Goal: Feedback & Contribution: Leave review/rating

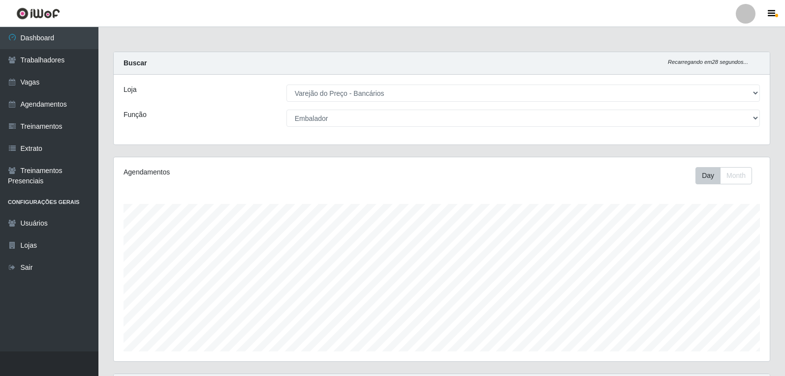
select select "157"
select select "1"
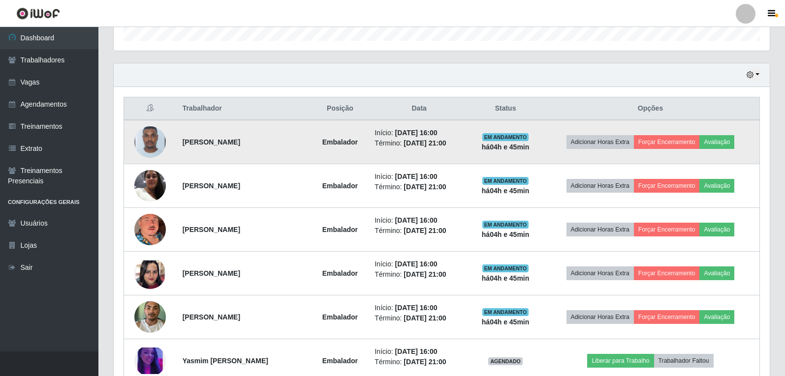
scroll to position [204, 656]
click at [734, 140] on button "Avaliação" at bounding box center [716, 142] width 35 height 14
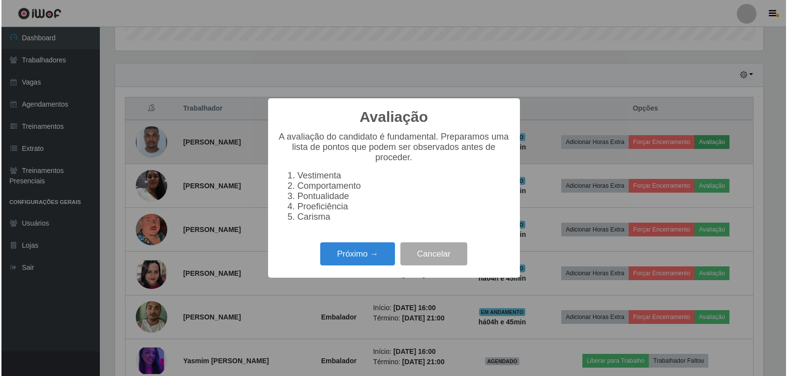
scroll to position [204, 651]
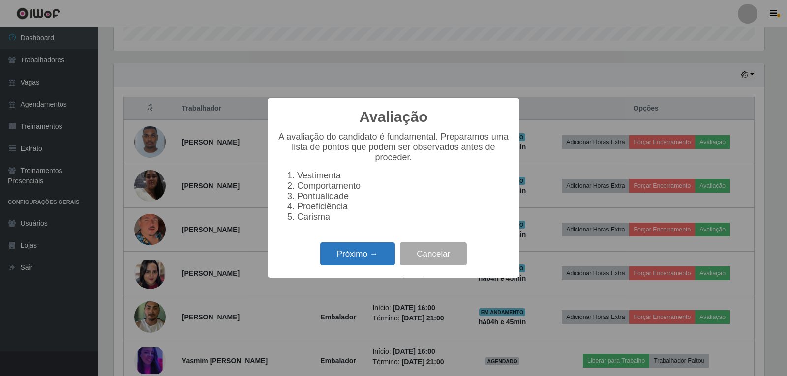
click at [370, 266] on button "Próximo →" at bounding box center [357, 254] width 75 height 23
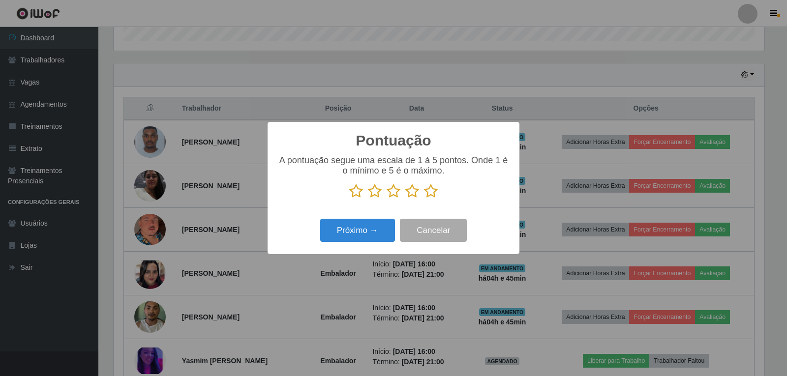
click at [432, 196] on icon at bounding box center [431, 191] width 14 height 15
click at [424, 199] on input "radio" at bounding box center [424, 199] width 0 height 0
click at [372, 229] on button "Próximo →" at bounding box center [357, 230] width 75 height 23
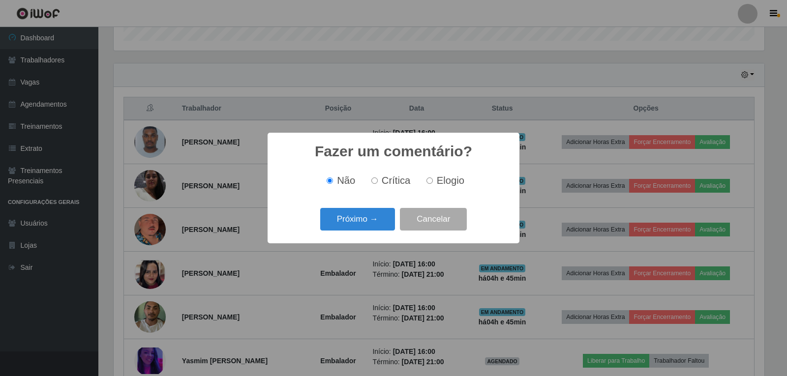
click at [442, 179] on span "Elogio" at bounding box center [451, 180] width 28 height 11
click at [433, 179] on input "Elogio" at bounding box center [430, 181] width 6 height 6
radio input "true"
click at [378, 219] on button "Próximo →" at bounding box center [357, 219] width 75 height 23
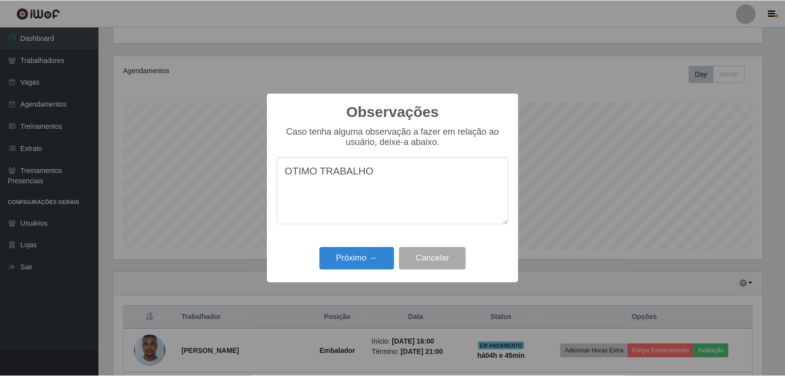
scroll to position [311, 0]
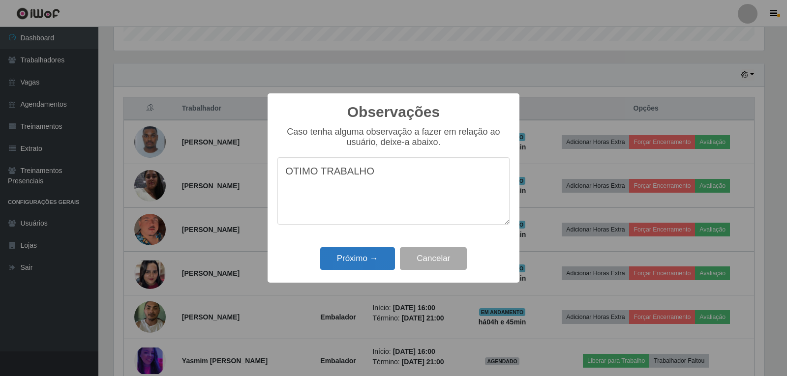
type textarea "OTIMO TRABALHO"
click at [371, 257] on button "Próximo →" at bounding box center [357, 258] width 75 height 23
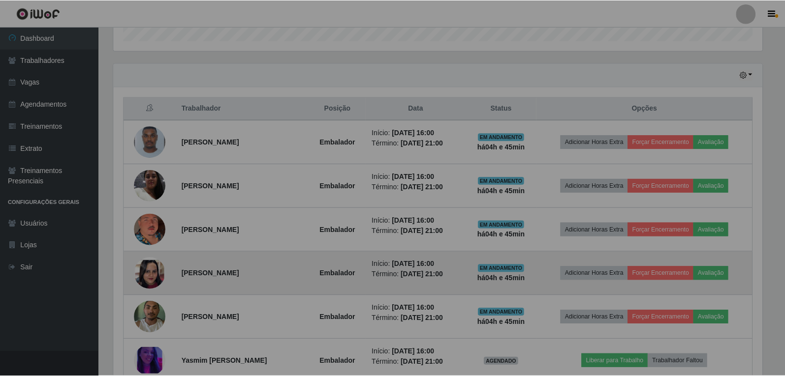
scroll to position [204, 656]
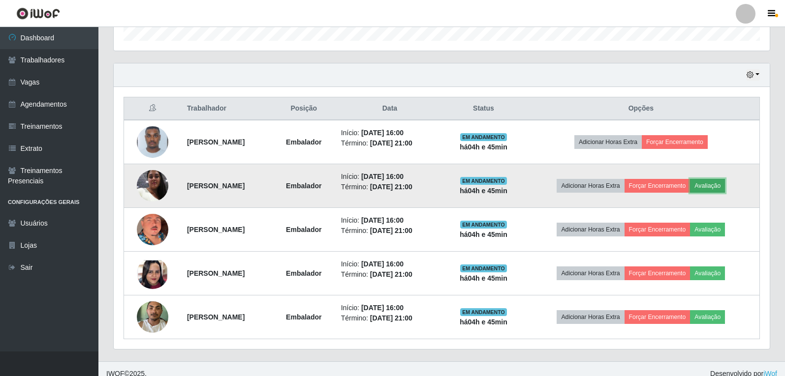
click at [725, 183] on button "Avaliação" at bounding box center [707, 186] width 35 height 14
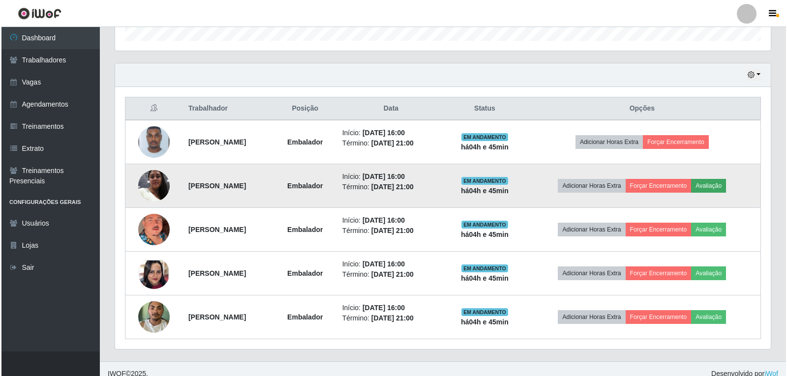
scroll to position [204, 651]
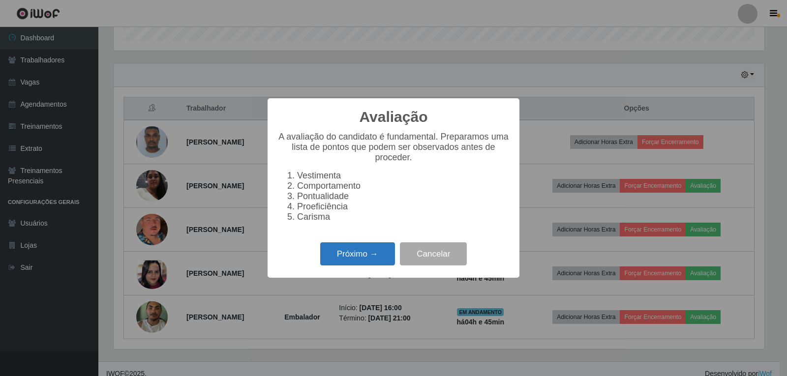
click at [370, 256] on button "Próximo →" at bounding box center [357, 254] width 75 height 23
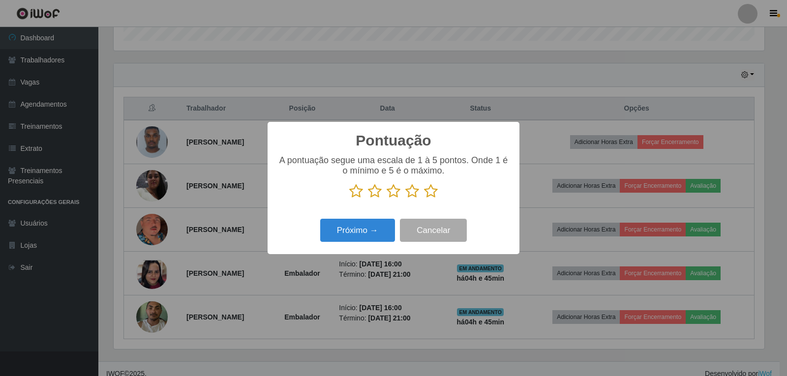
scroll to position [491816, 491369]
click at [433, 192] on icon at bounding box center [431, 191] width 14 height 15
click at [424, 199] on input "radio" at bounding box center [424, 199] width 0 height 0
click at [387, 229] on button "Próximo →" at bounding box center [357, 230] width 75 height 23
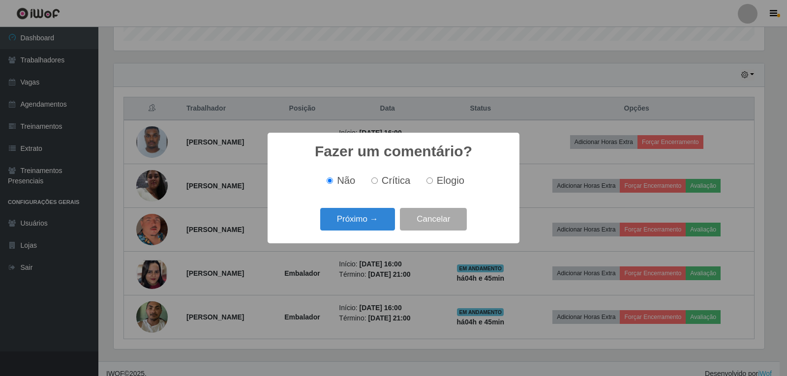
click at [451, 186] on span "Elogio" at bounding box center [451, 180] width 28 height 11
click at [433, 184] on input "Elogio" at bounding box center [430, 181] width 6 height 6
radio input "true"
click at [392, 219] on button "Próximo →" at bounding box center [357, 219] width 75 height 23
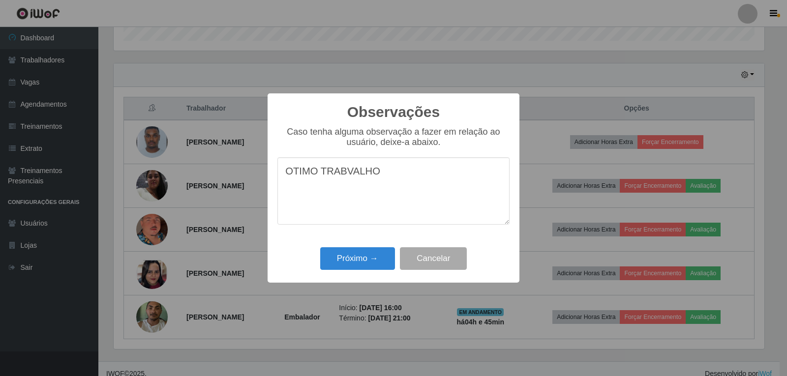
click at [341, 178] on textarea "OTIMO TRABVALHO" at bounding box center [393, 190] width 232 height 67
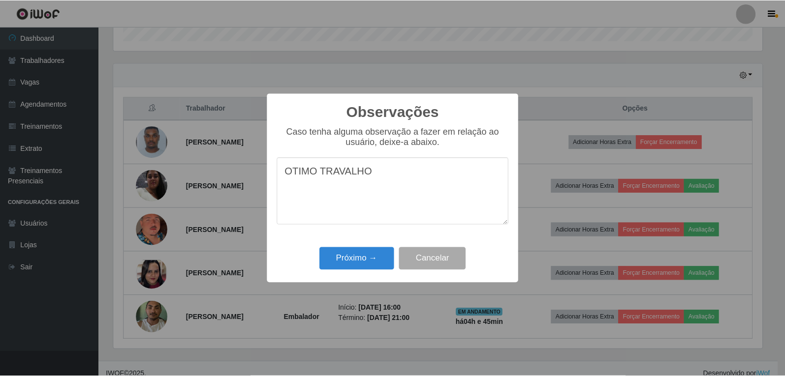
scroll to position [102, 0]
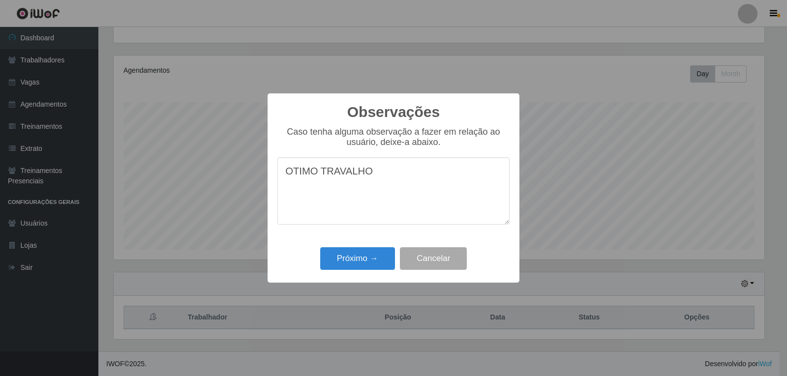
click at [341, 174] on textarea "OTIMO TRAVALHO" at bounding box center [393, 190] width 232 height 67
type textarea "OTIMO TRABALHO"
click at [381, 262] on button "Próximo →" at bounding box center [357, 258] width 75 height 23
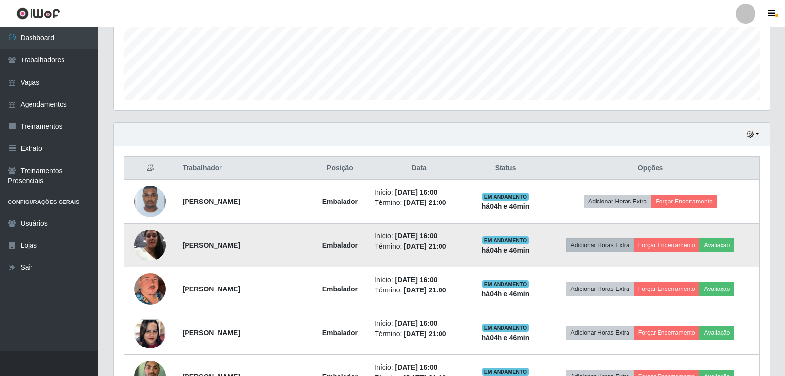
scroll to position [299, 0]
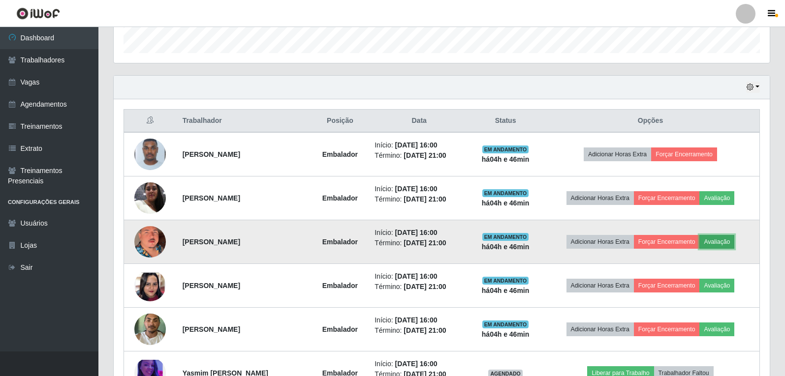
click at [720, 244] on button "Avaliação" at bounding box center [716, 242] width 35 height 14
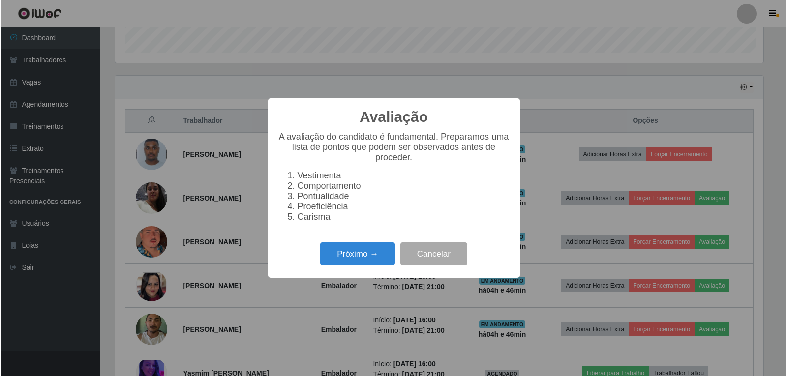
scroll to position [204, 651]
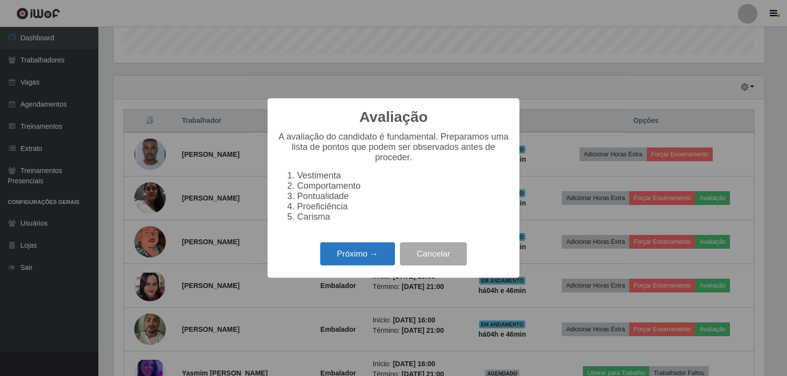
click at [355, 260] on button "Próximo →" at bounding box center [357, 254] width 75 height 23
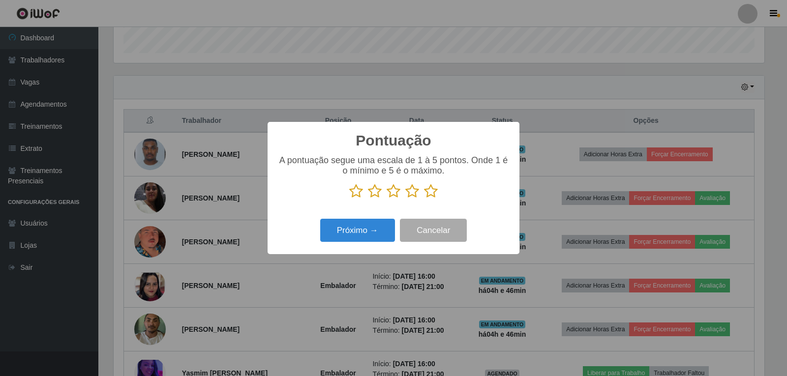
click at [431, 193] on icon at bounding box center [431, 191] width 14 height 15
click at [424, 199] on input "radio" at bounding box center [424, 199] width 0 height 0
click at [371, 233] on button "Próximo →" at bounding box center [357, 230] width 75 height 23
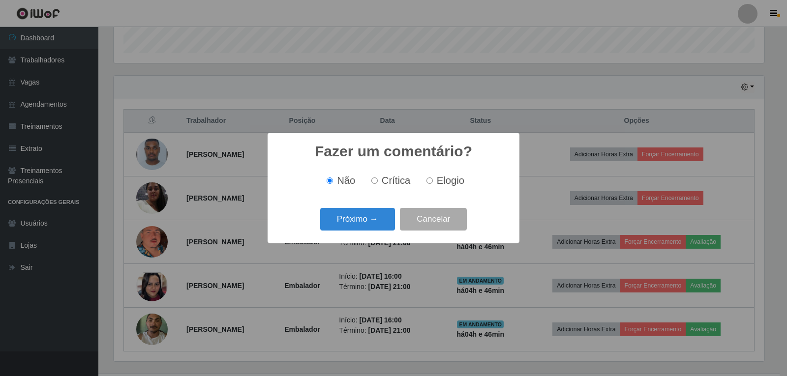
click at [429, 184] on input "Elogio" at bounding box center [430, 181] width 6 height 6
radio input "true"
click at [376, 222] on button "Próximo →" at bounding box center [357, 219] width 75 height 23
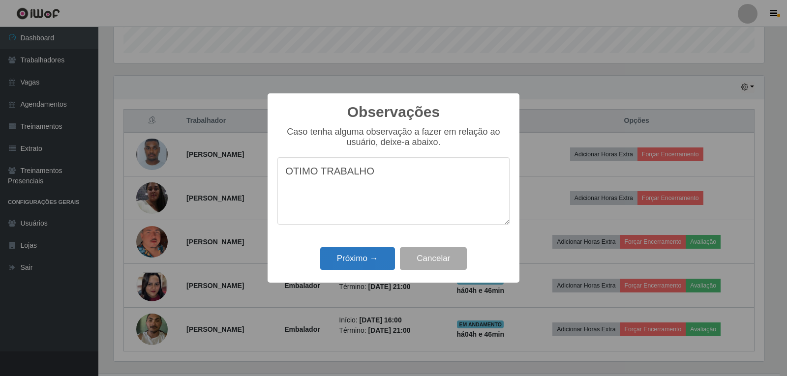
type textarea "OTIMO TRABALHO"
click at [369, 261] on button "Próximo →" at bounding box center [357, 258] width 75 height 23
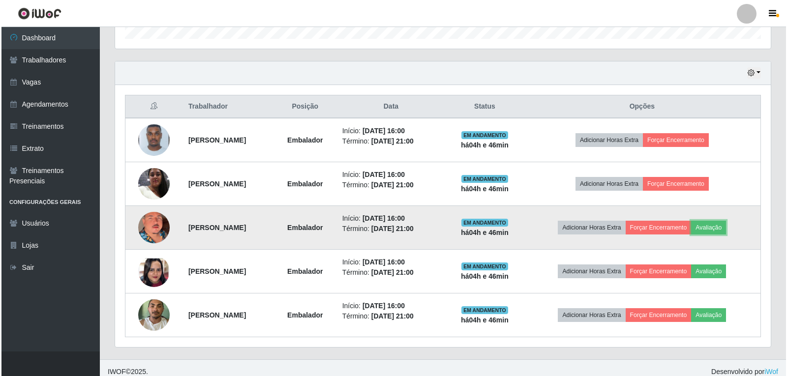
scroll to position [321, 0]
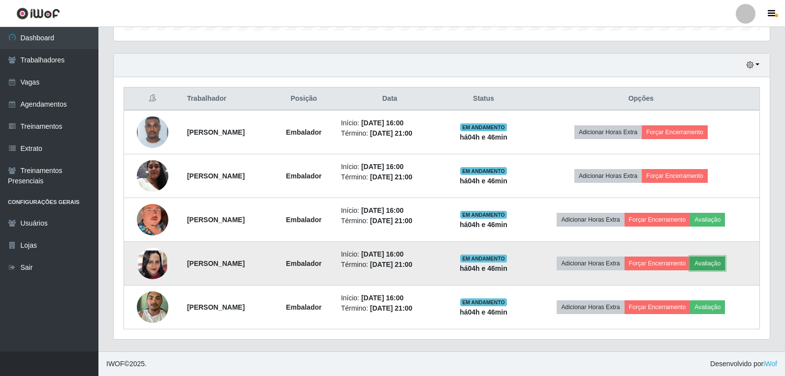
click at [725, 262] on button "Avaliação" at bounding box center [707, 264] width 35 height 14
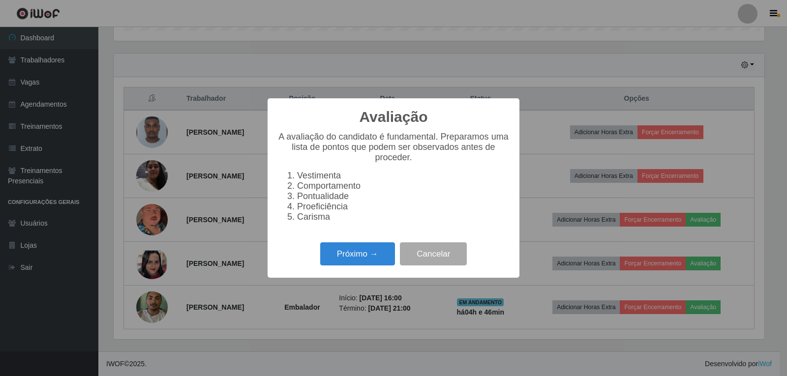
scroll to position [0, 0]
click at [359, 256] on button "Próximo →" at bounding box center [357, 254] width 75 height 23
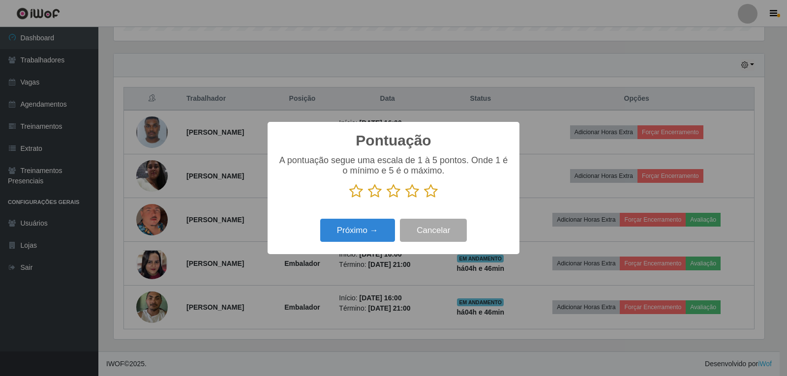
click at [430, 190] on icon at bounding box center [431, 191] width 14 height 15
click at [424, 199] on input "radio" at bounding box center [424, 199] width 0 height 0
click at [388, 235] on button "Próximo →" at bounding box center [357, 230] width 75 height 23
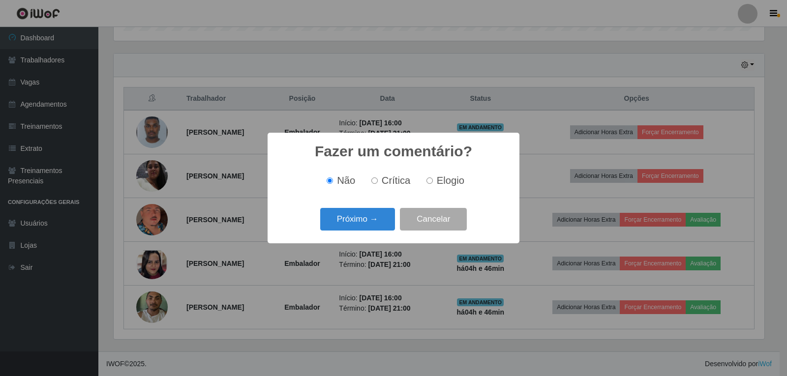
click at [441, 184] on span "Elogio" at bounding box center [451, 180] width 28 height 11
click at [433, 184] on input "Elogio" at bounding box center [430, 181] width 6 height 6
radio input "true"
click at [381, 223] on button "Próximo →" at bounding box center [357, 219] width 75 height 23
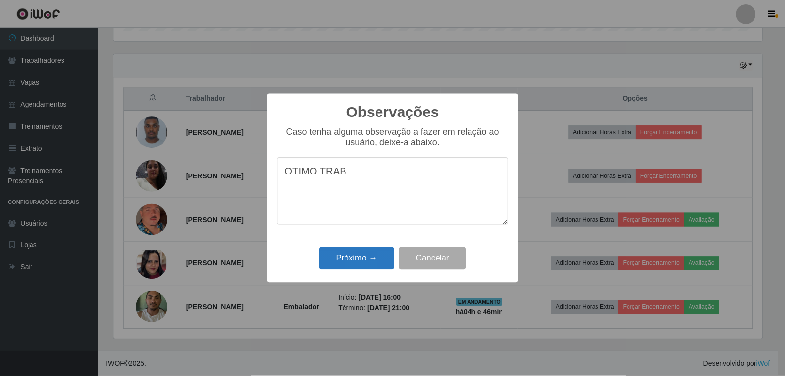
scroll to position [102, 0]
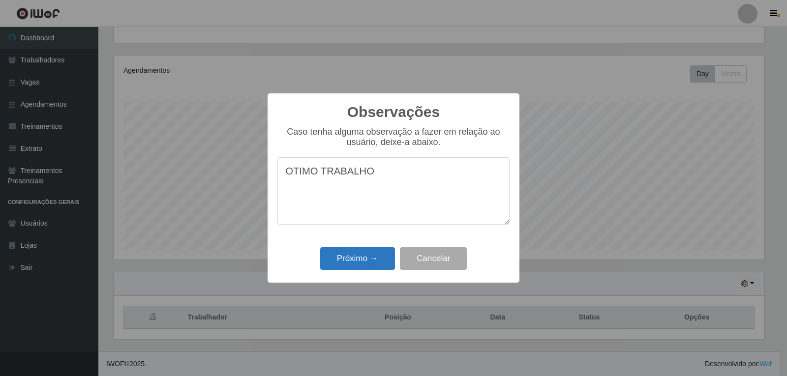
type textarea "OTIMO TRABALHO"
click at [359, 254] on button "Próximo →" at bounding box center [357, 258] width 75 height 23
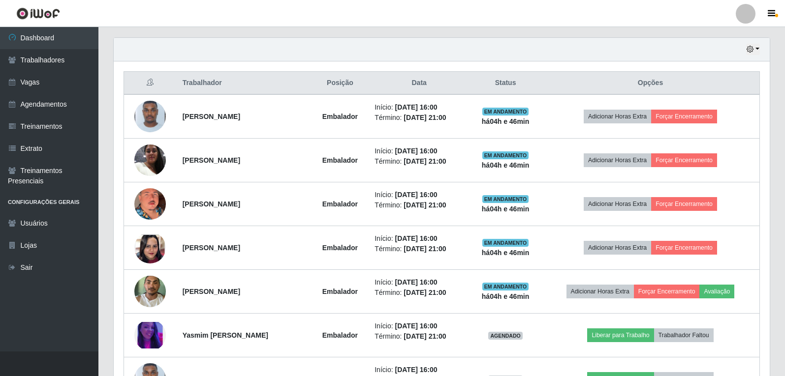
scroll to position [321, 0]
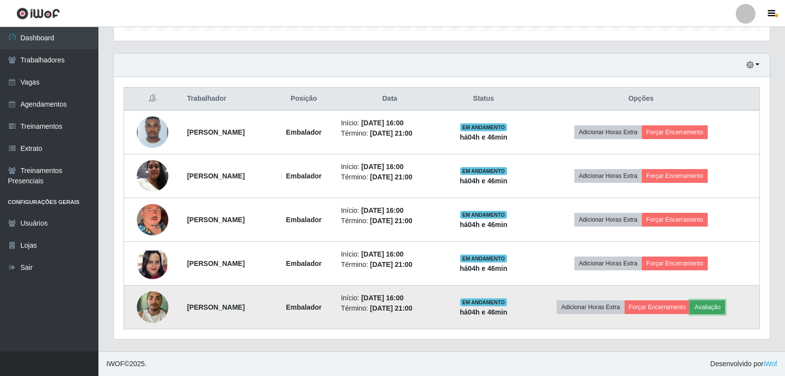
click at [716, 311] on button "Avaliação" at bounding box center [707, 308] width 35 height 14
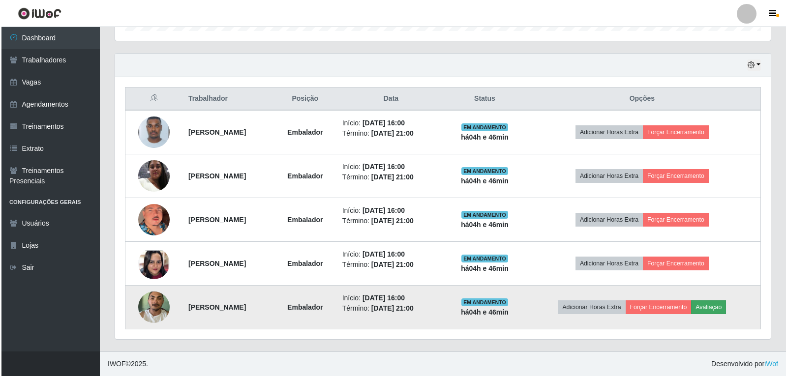
scroll to position [204, 651]
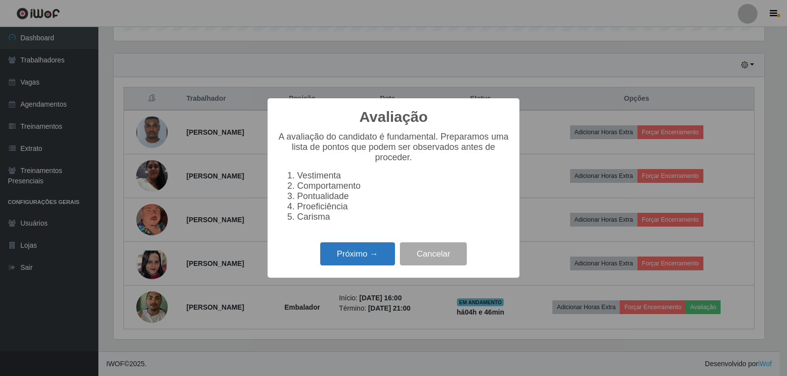
click at [389, 259] on button "Próximo →" at bounding box center [357, 254] width 75 height 23
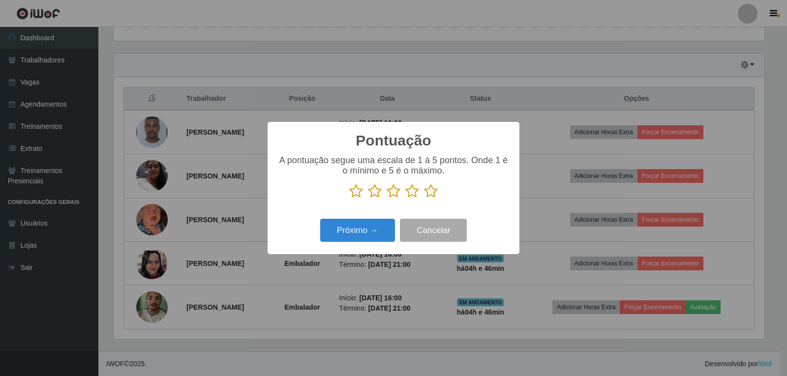
click at [432, 193] on icon at bounding box center [431, 191] width 14 height 15
click at [424, 199] on input "radio" at bounding box center [424, 199] width 0 height 0
click at [378, 222] on button "Próximo →" at bounding box center [357, 230] width 75 height 23
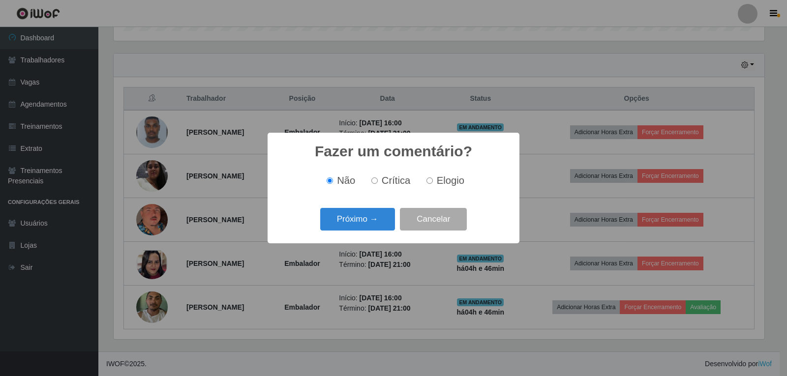
click at [437, 177] on span "Elogio" at bounding box center [451, 180] width 28 height 11
click at [433, 178] on input "Elogio" at bounding box center [430, 181] width 6 height 6
radio input "true"
click at [381, 220] on button "Próximo →" at bounding box center [357, 219] width 75 height 23
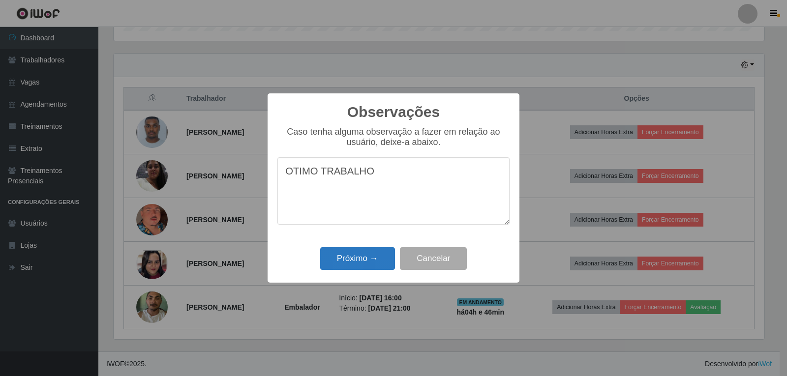
type textarea "OTIMO TRABALHO"
click at [374, 261] on button "Próximo →" at bounding box center [357, 258] width 75 height 23
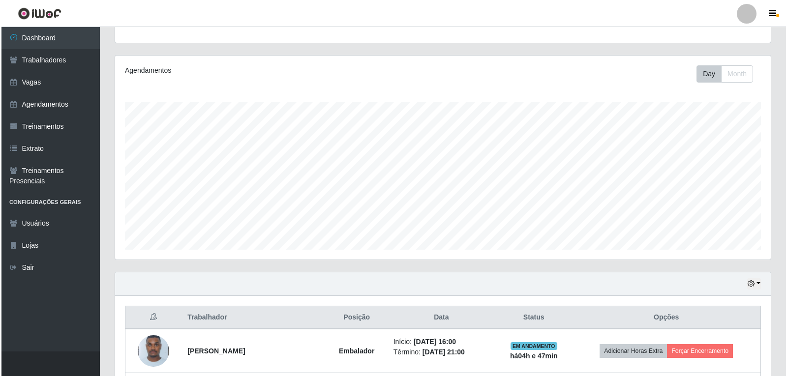
scroll to position [321, 0]
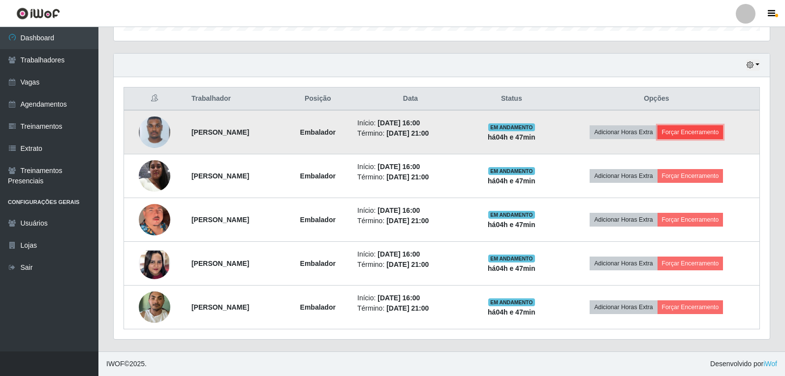
click at [723, 134] on button "Forçar Encerramento" at bounding box center [690, 132] width 66 height 14
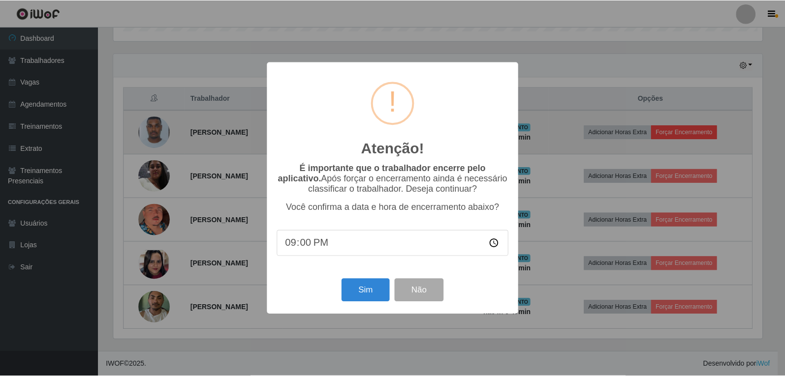
scroll to position [204, 651]
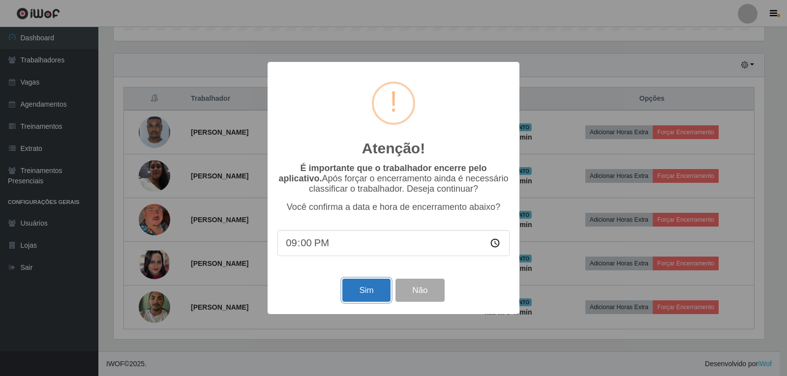
click at [384, 284] on button "Sim" at bounding box center [366, 290] width 48 height 23
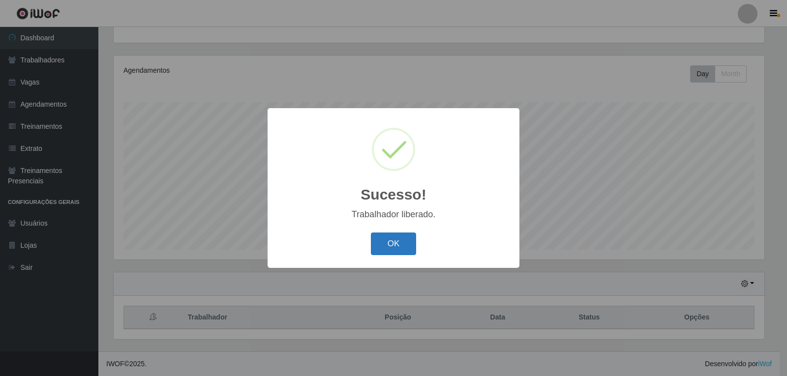
click at [404, 248] on button "OK" at bounding box center [394, 244] width 46 height 23
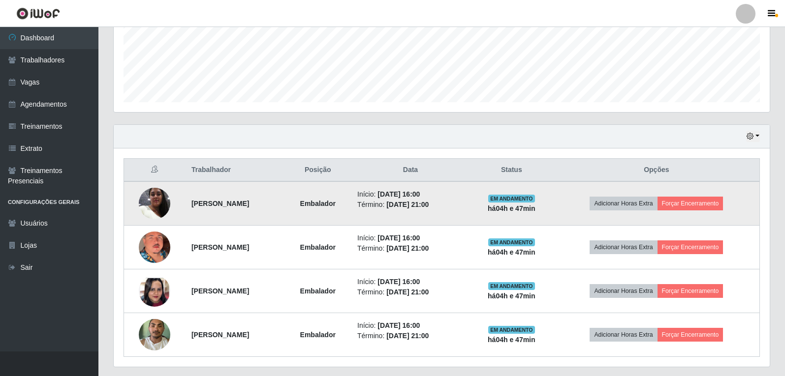
scroll to position [277, 0]
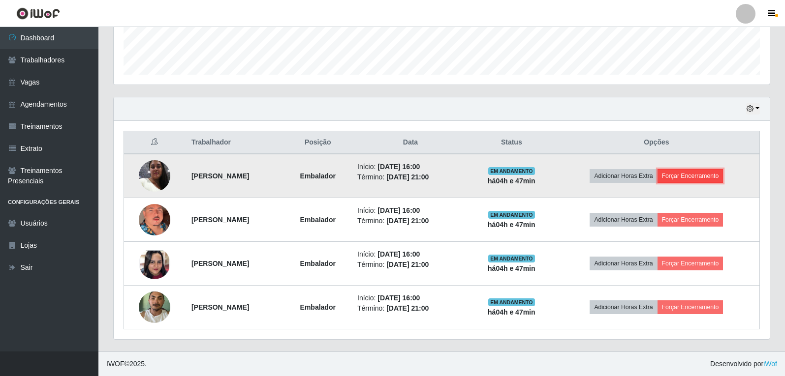
click at [712, 177] on button "Forçar Encerramento" at bounding box center [690, 176] width 66 height 14
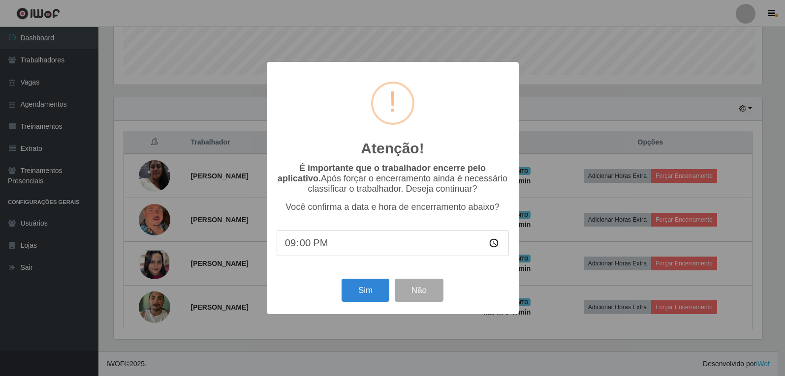
scroll to position [204, 651]
click at [354, 298] on button "Sim" at bounding box center [366, 290] width 48 height 23
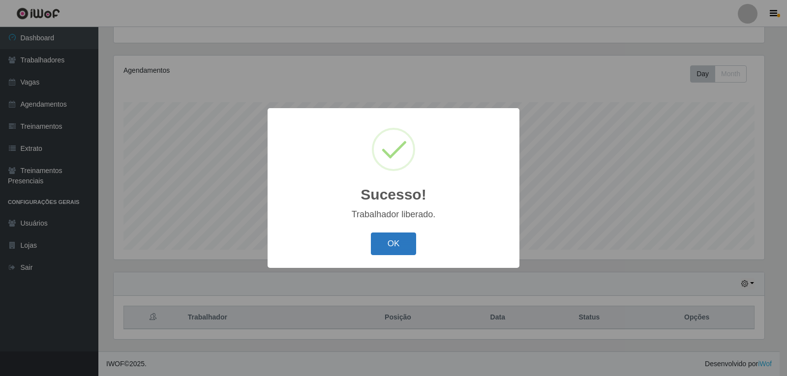
click at [387, 237] on button "OK" at bounding box center [394, 244] width 46 height 23
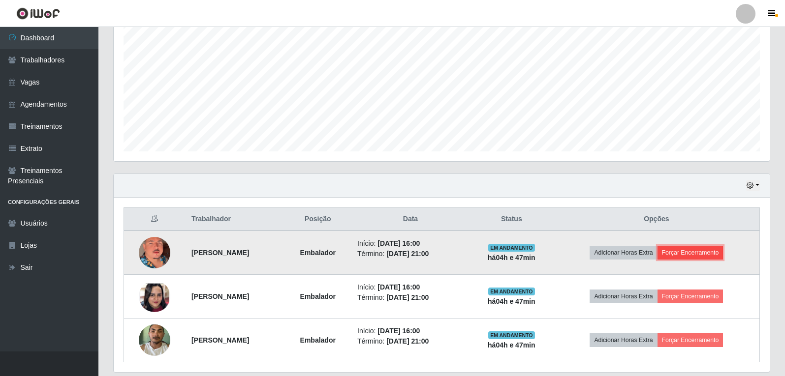
click at [693, 250] on button "Forçar Encerramento" at bounding box center [690, 253] width 66 height 14
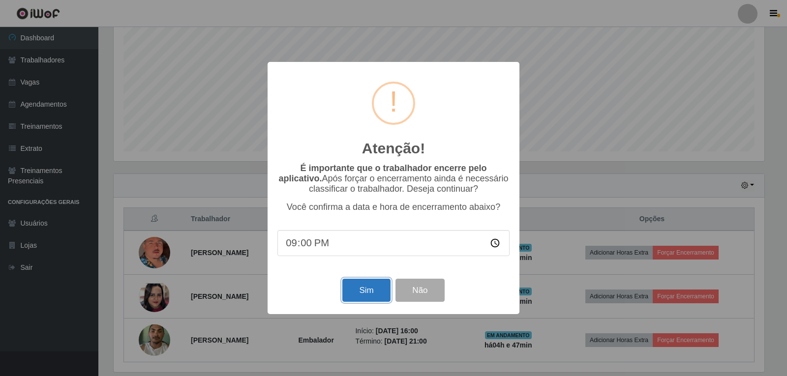
click at [361, 289] on button "Sim" at bounding box center [366, 290] width 48 height 23
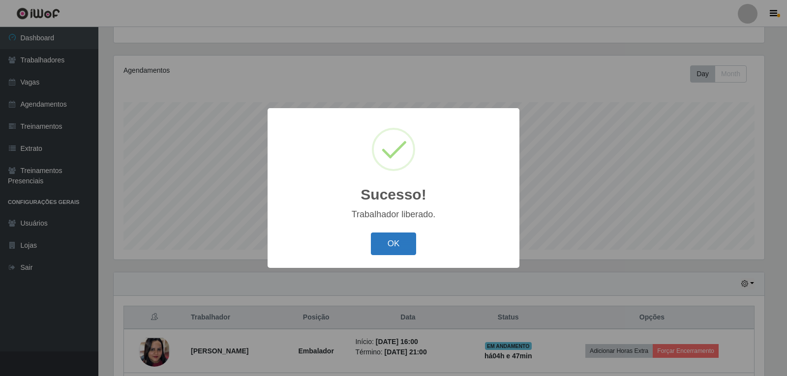
click at [408, 250] on button "OK" at bounding box center [394, 244] width 46 height 23
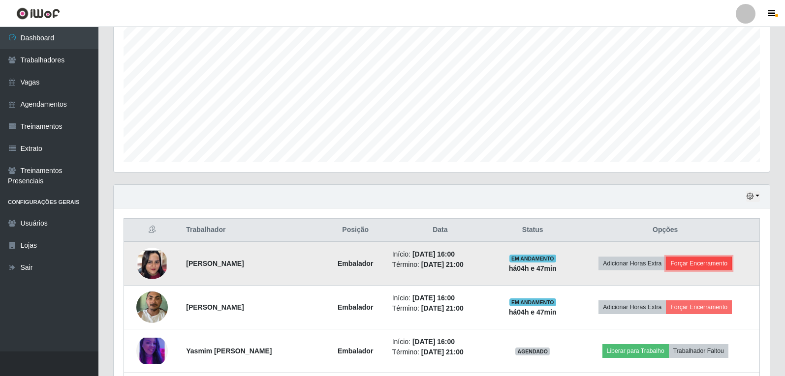
click at [715, 269] on button "Forçar Encerramento" at bounding box center [699, 264] width 66 height 14
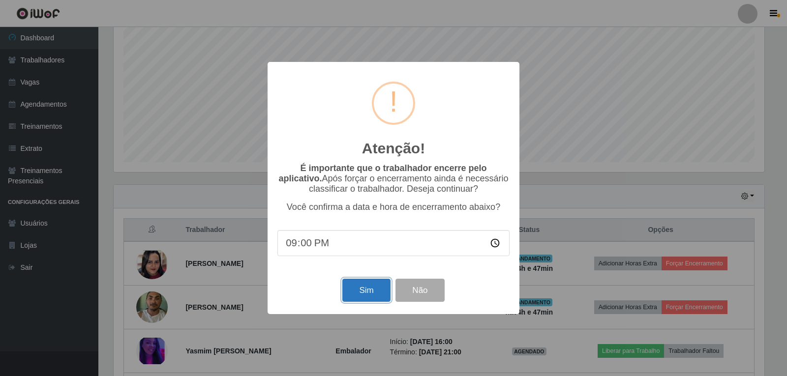
click at [370, 289] on button "Sim" at bounding box center [366, 290] width 48 height 23
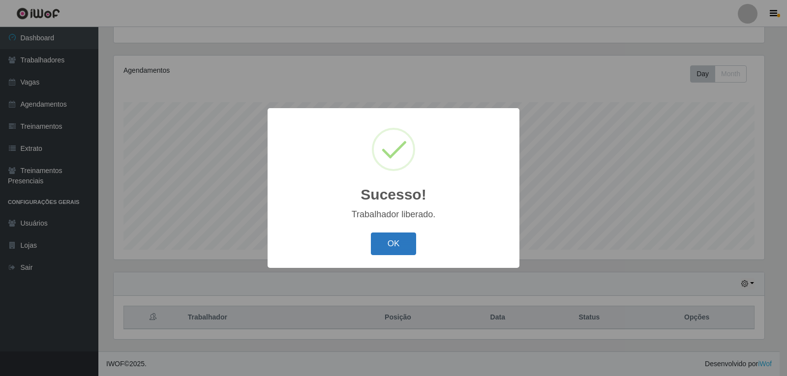
click at [395, 253] on button "OK" at bounding box center [394, 244] width 46 height 23
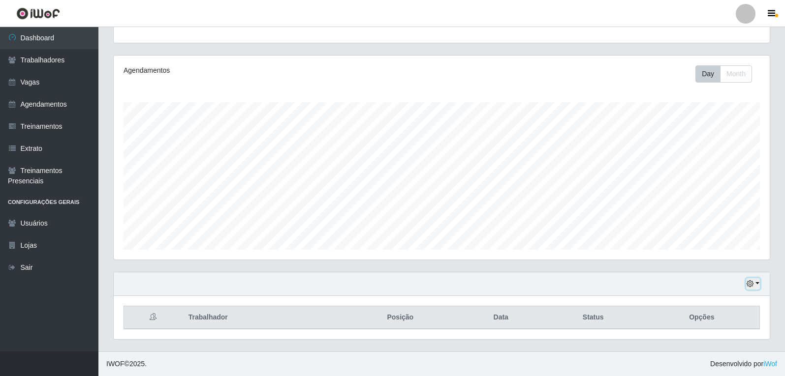
click at [748, 281] on icon "button" at bounding box center [749, 283] width 7 height 7
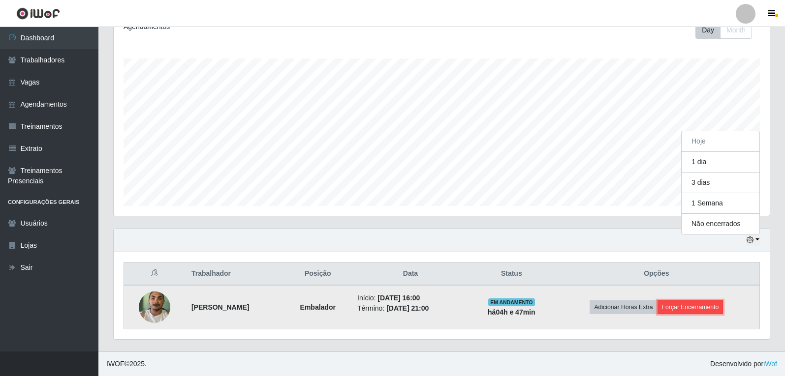
click at [693, 306] on button "Forçar Encerramento" at bounding box center [690, 308] width 66 height 14
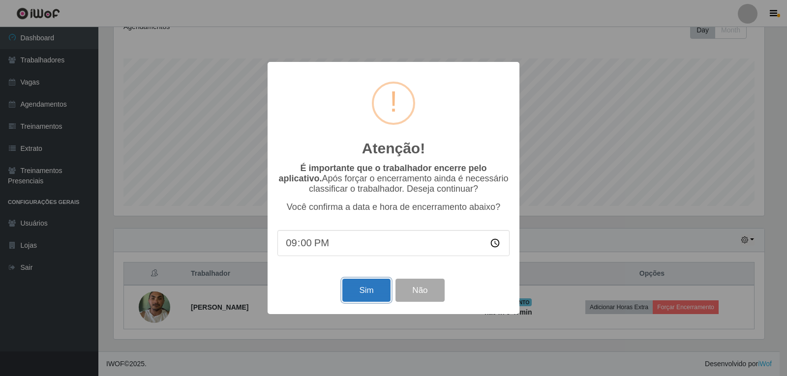
click at [365, 298] on button "Sim" at bounding box center [366, 290] width 48 height 23
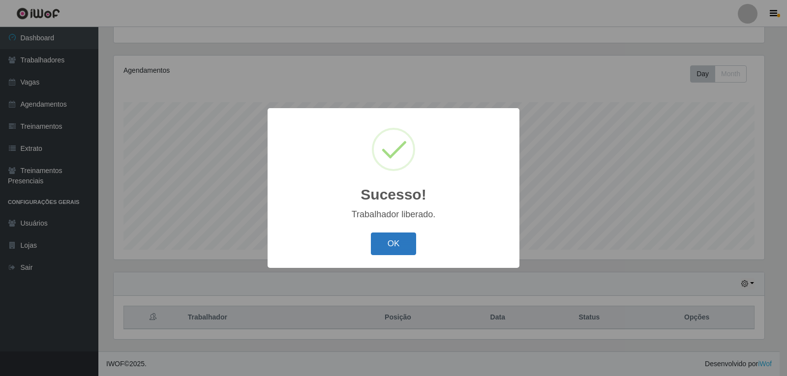
click at [377, 250] on button "OK" at bounding box center [394, 244] width 46 height 23
